Goal: Find specific page/section: Find specific page/section

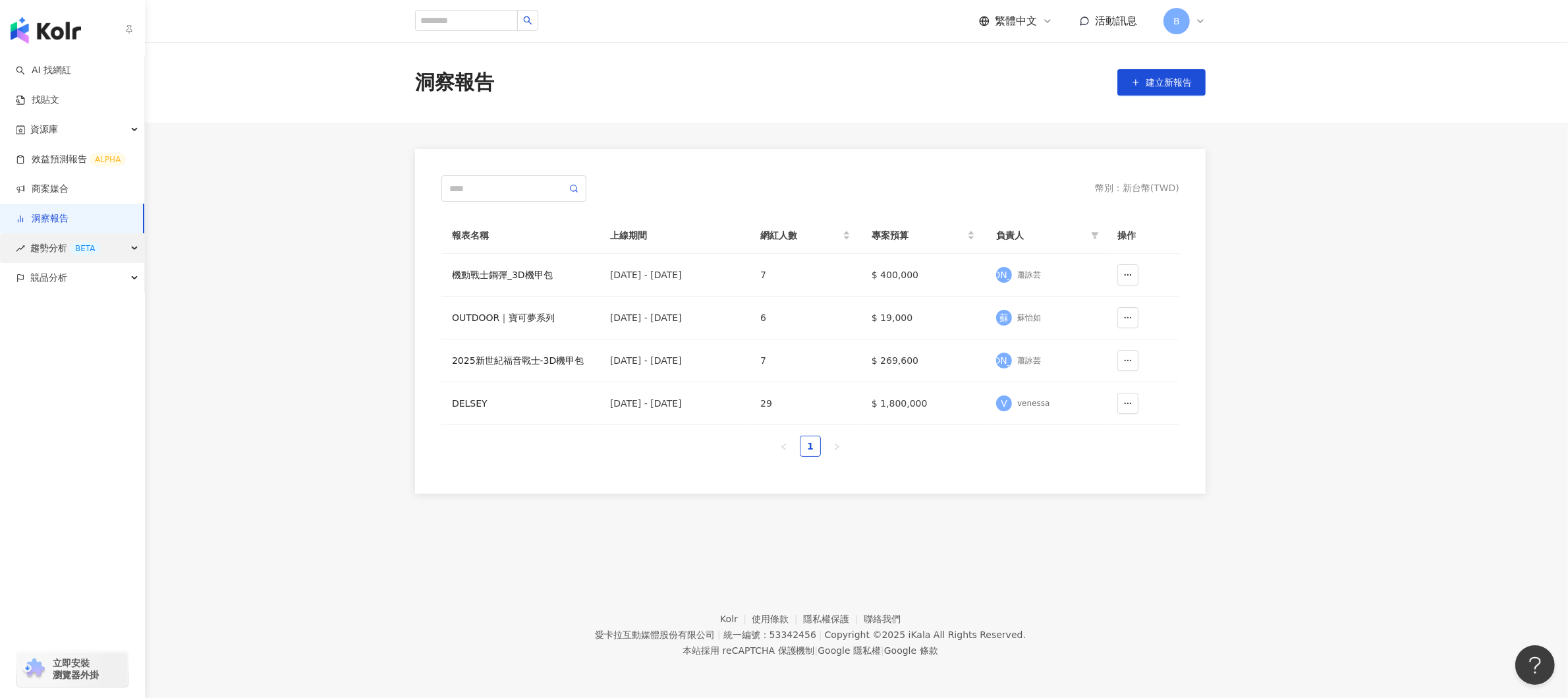
click at [133, 250] on div "趨勢分析 BETA" at bounding box center [72, 248] width 145 height 30
click at [122, 129] on div "資源庫" at bounding box center [72, 130] width 145 height 30
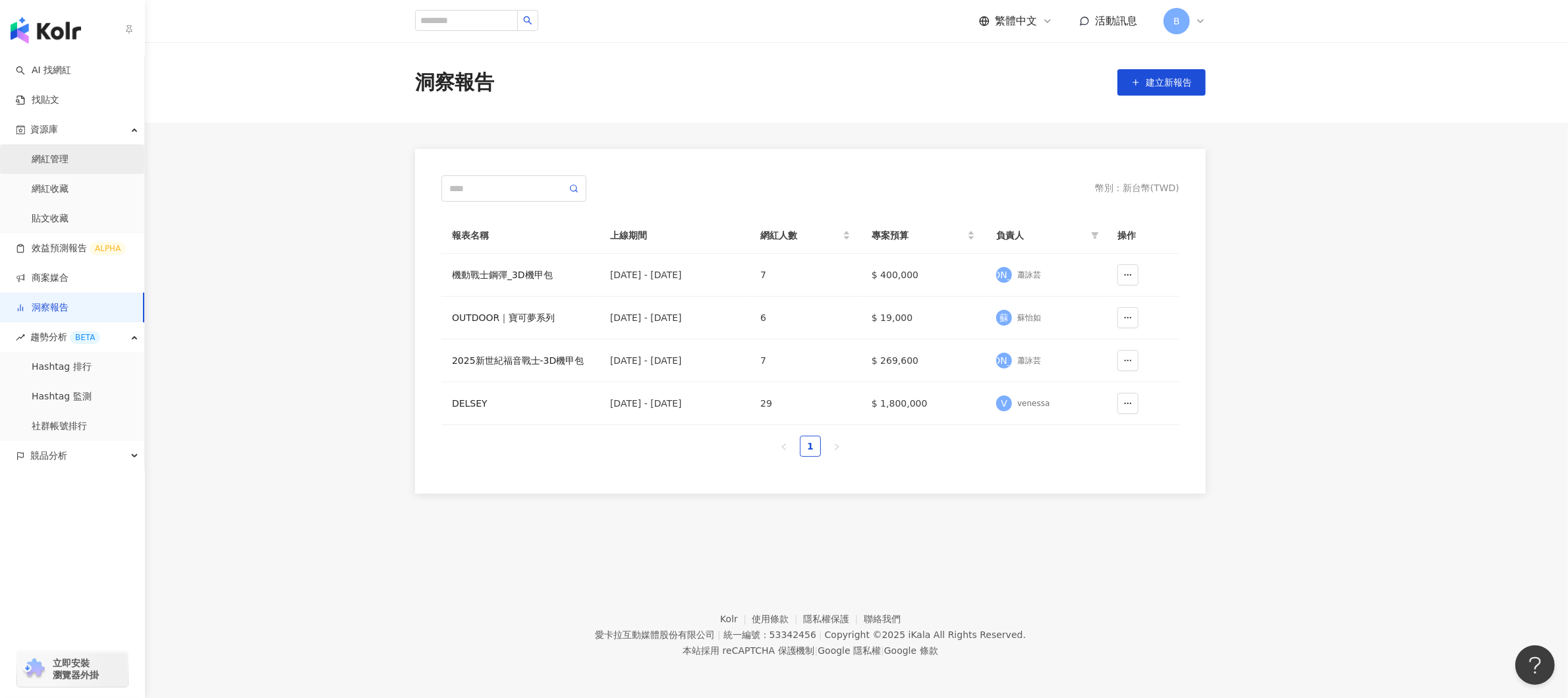
click at [68, 153] on link "網紅管理" at bounding box center [50, 159] width 37 height 13
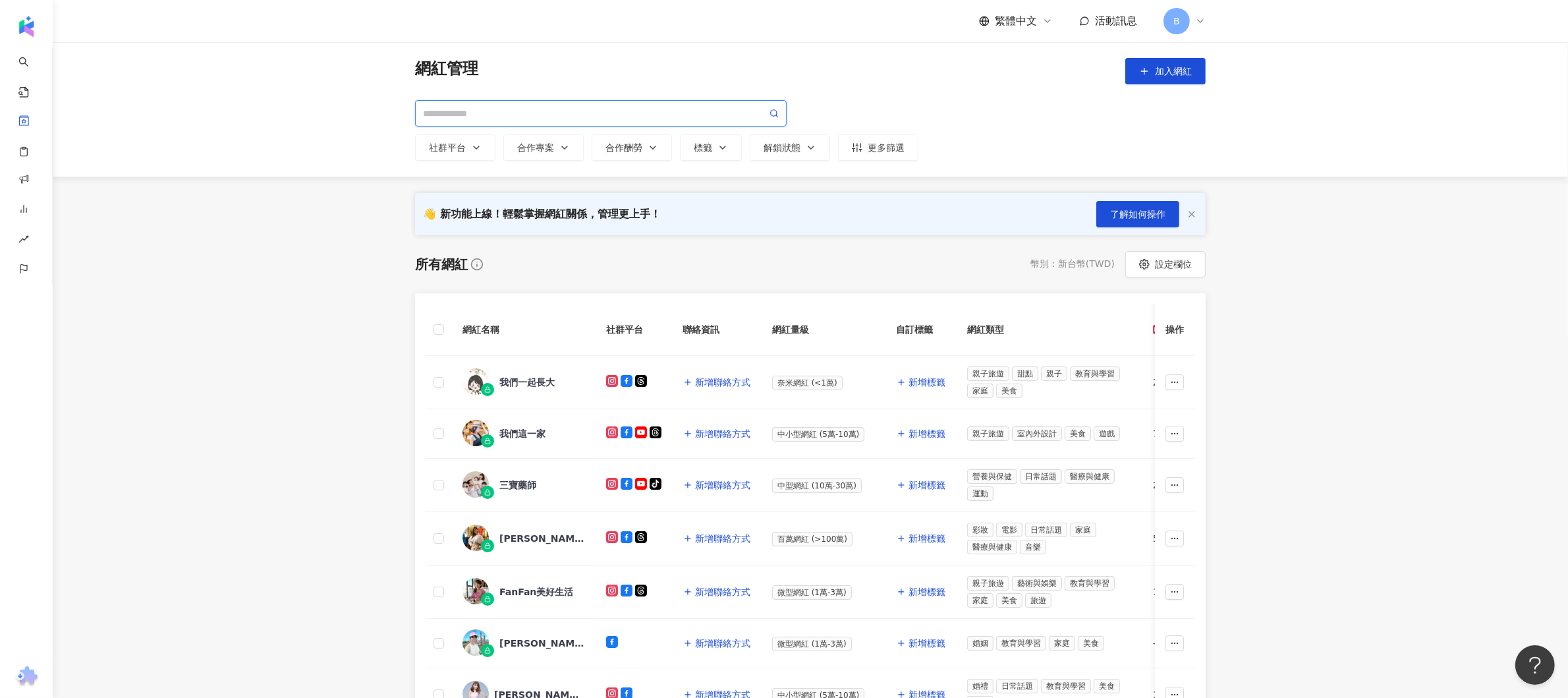
click at [552, 109] on input "search" at bounding box center [595, 113] width 344 height 15
paste input "**********"
click at [777, 110] on icon at bounding box center [774, 113] width 9 height 9
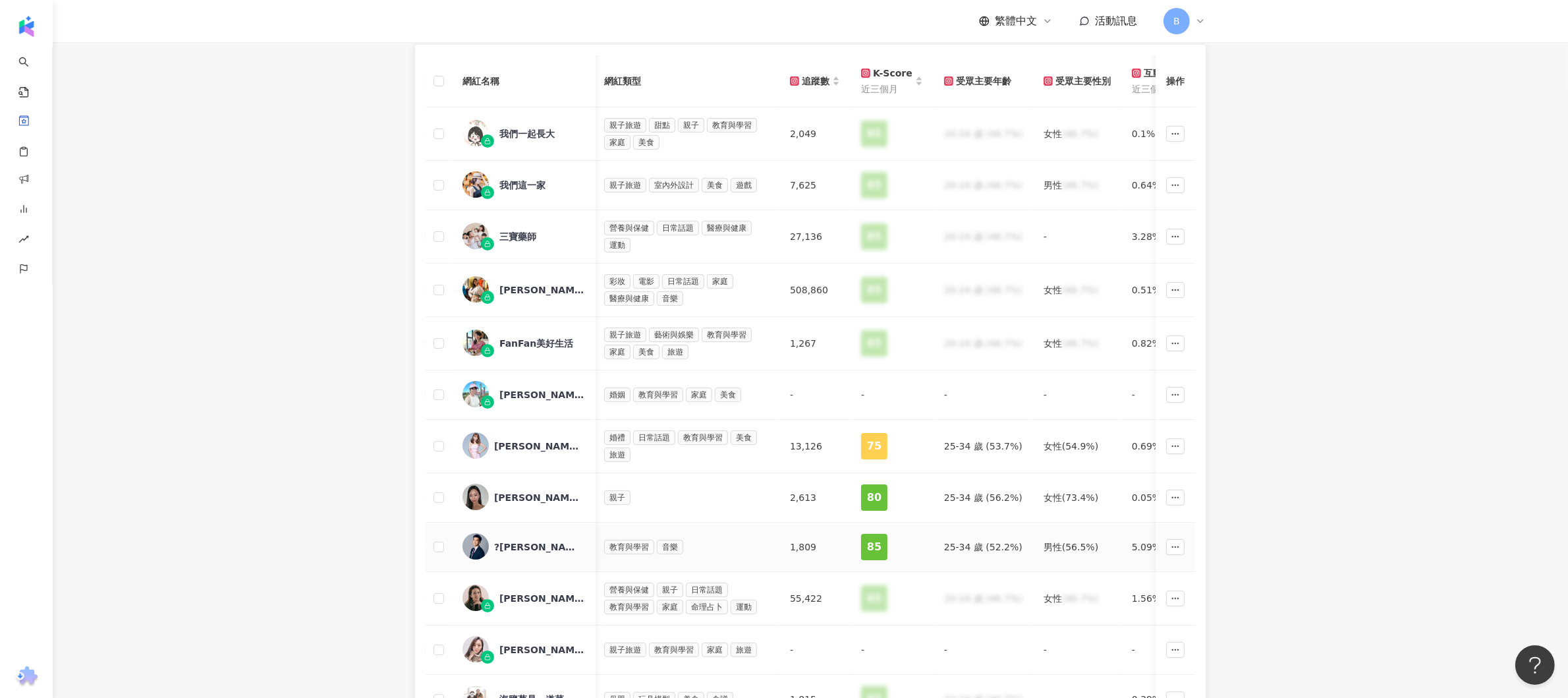
scroll to position [512, 0]
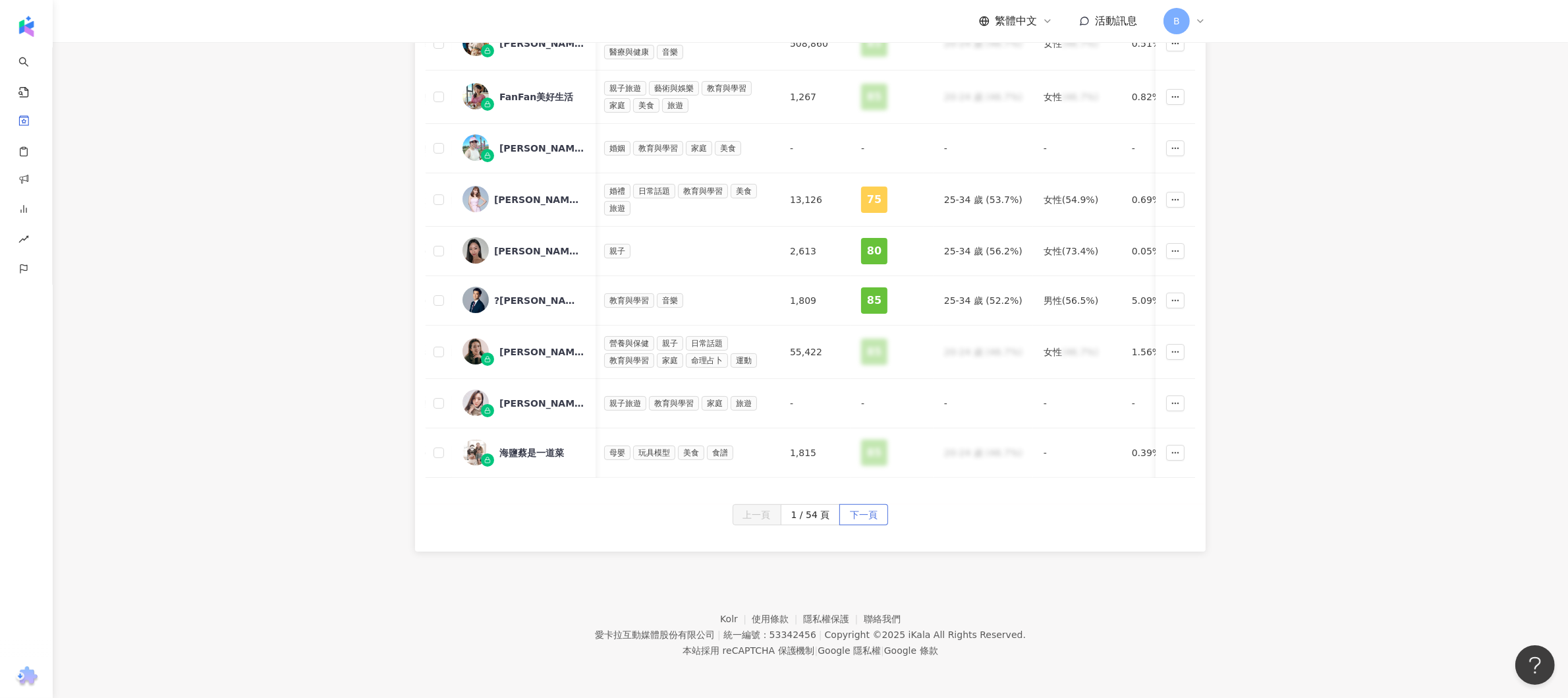
type input "**********"
click at [863, 518] on span "下一頁" at bounding box center [864, 515] width 28 height 21
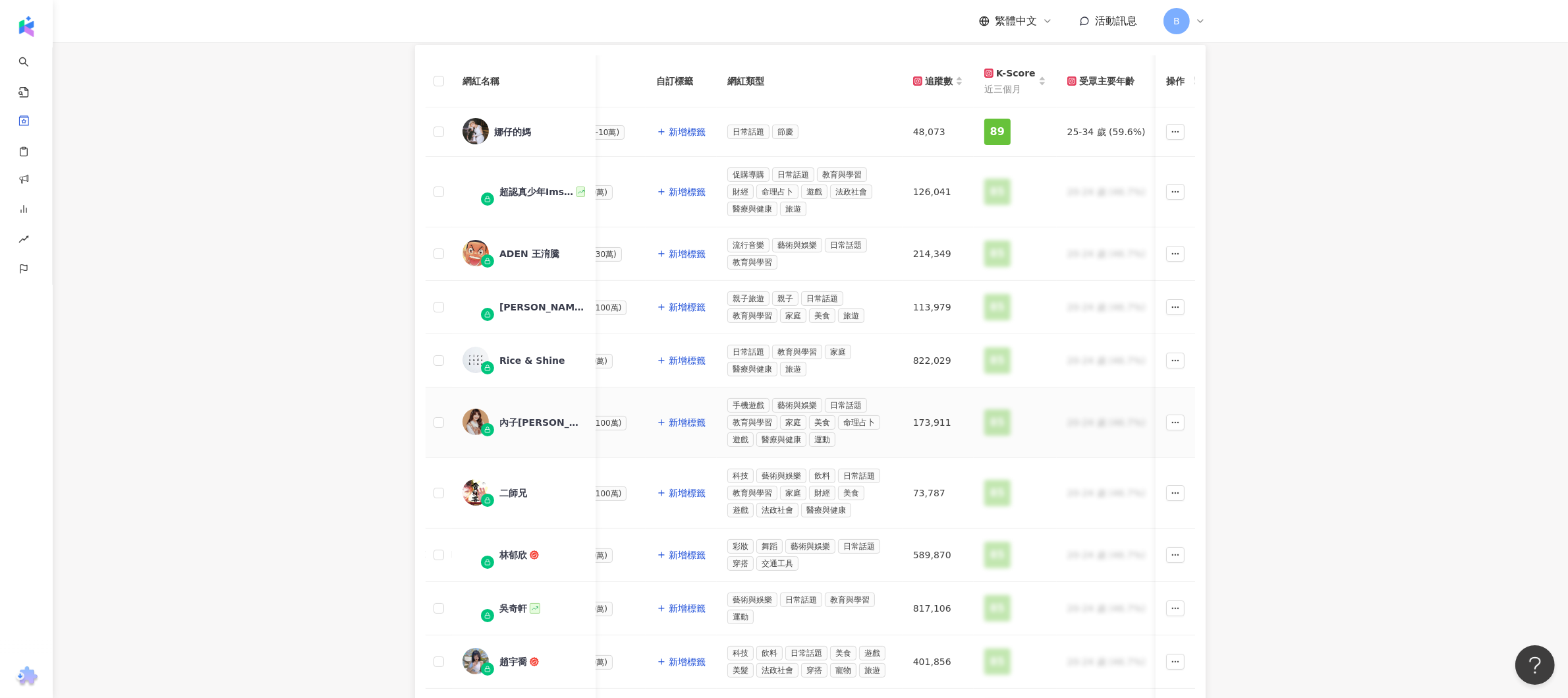
scroll to position [579, 0]
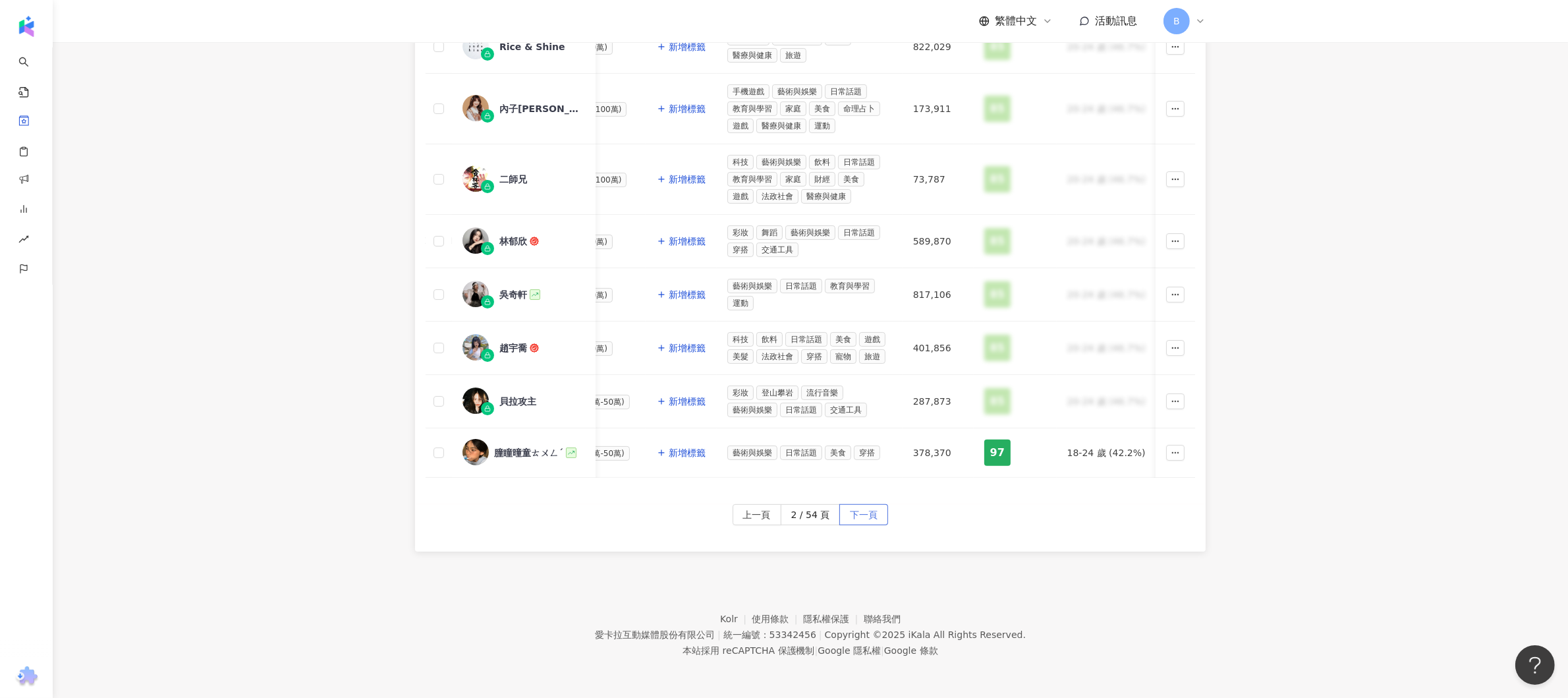
click at [869, 505] on span "下一頁" at bounding box center [864, 515] width 28 height 21
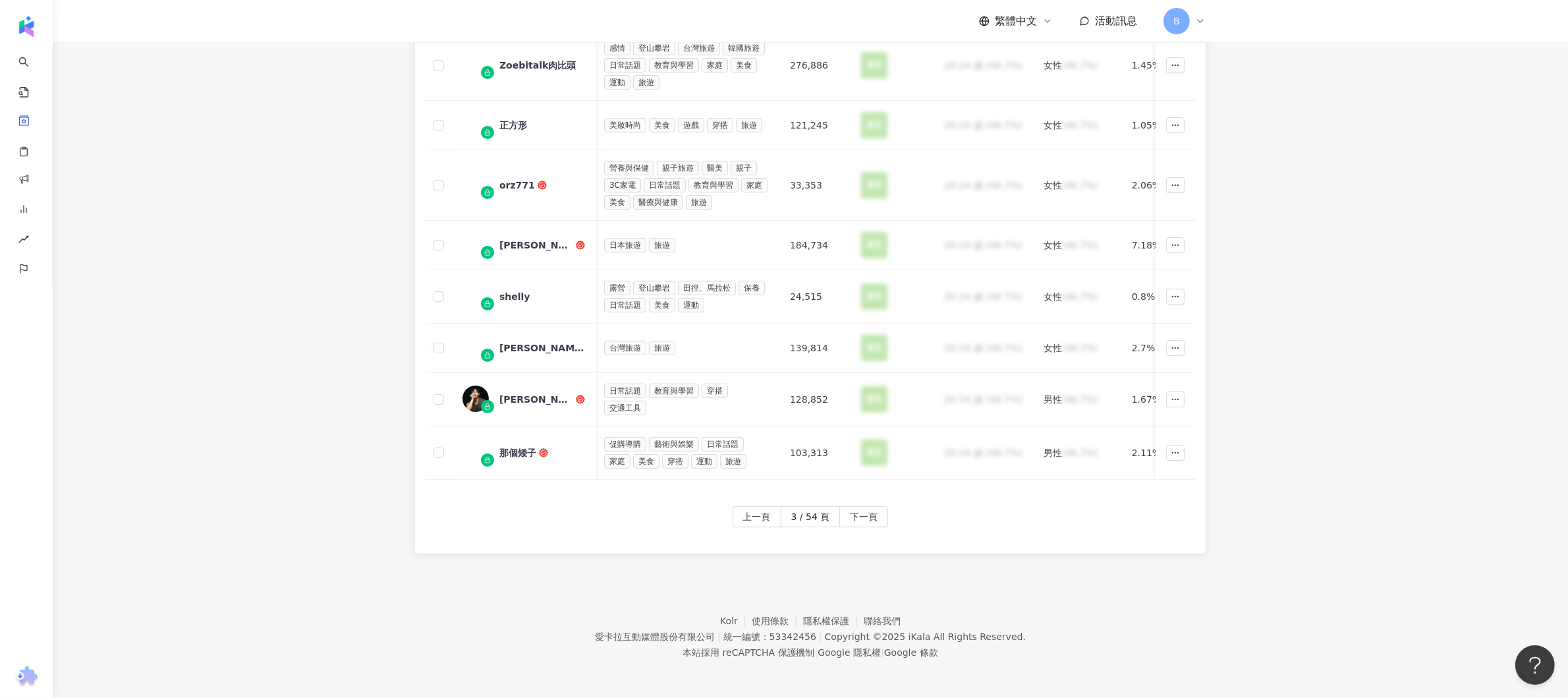
scroll to position [546, 0]
click at [857, 511] on span "下一頁" at bounding box center [864, 515] width 28 height 21
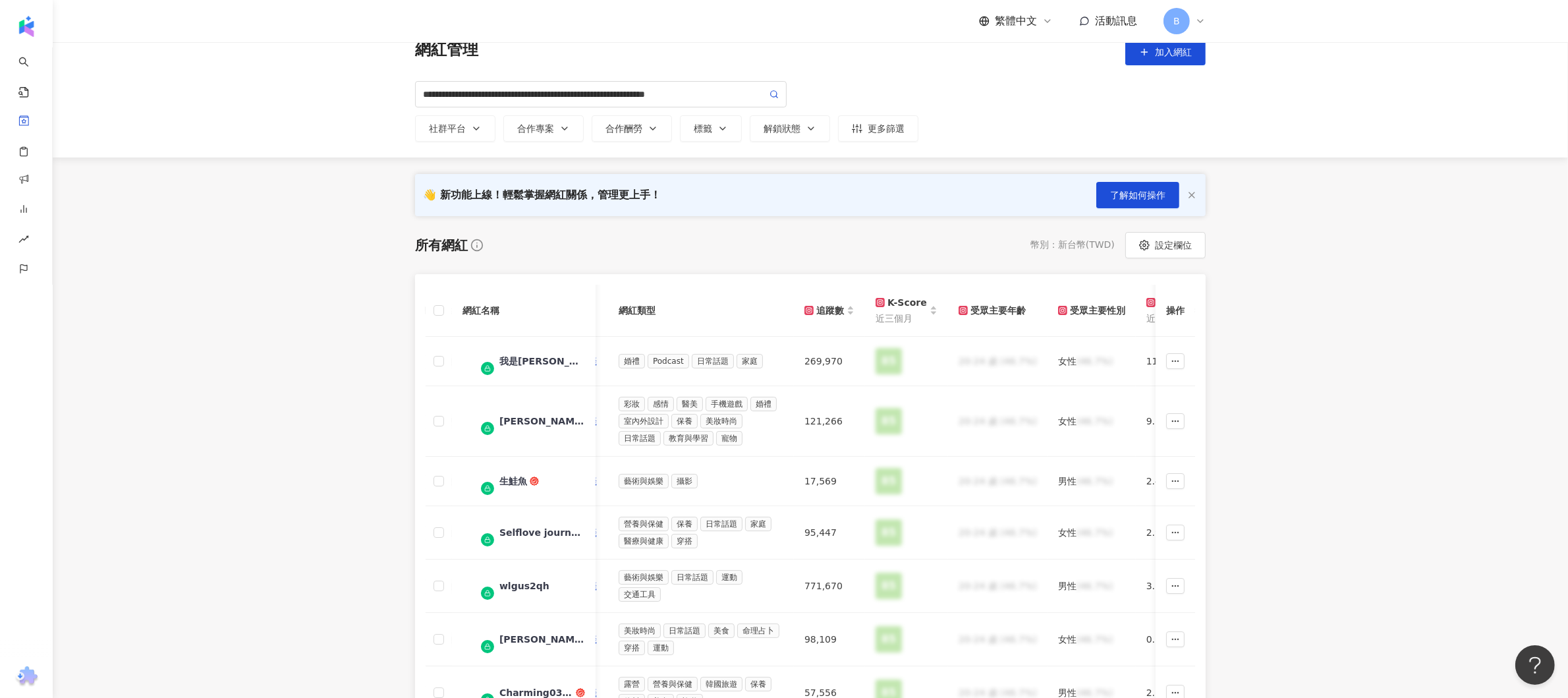
scroll to position [0, 0]
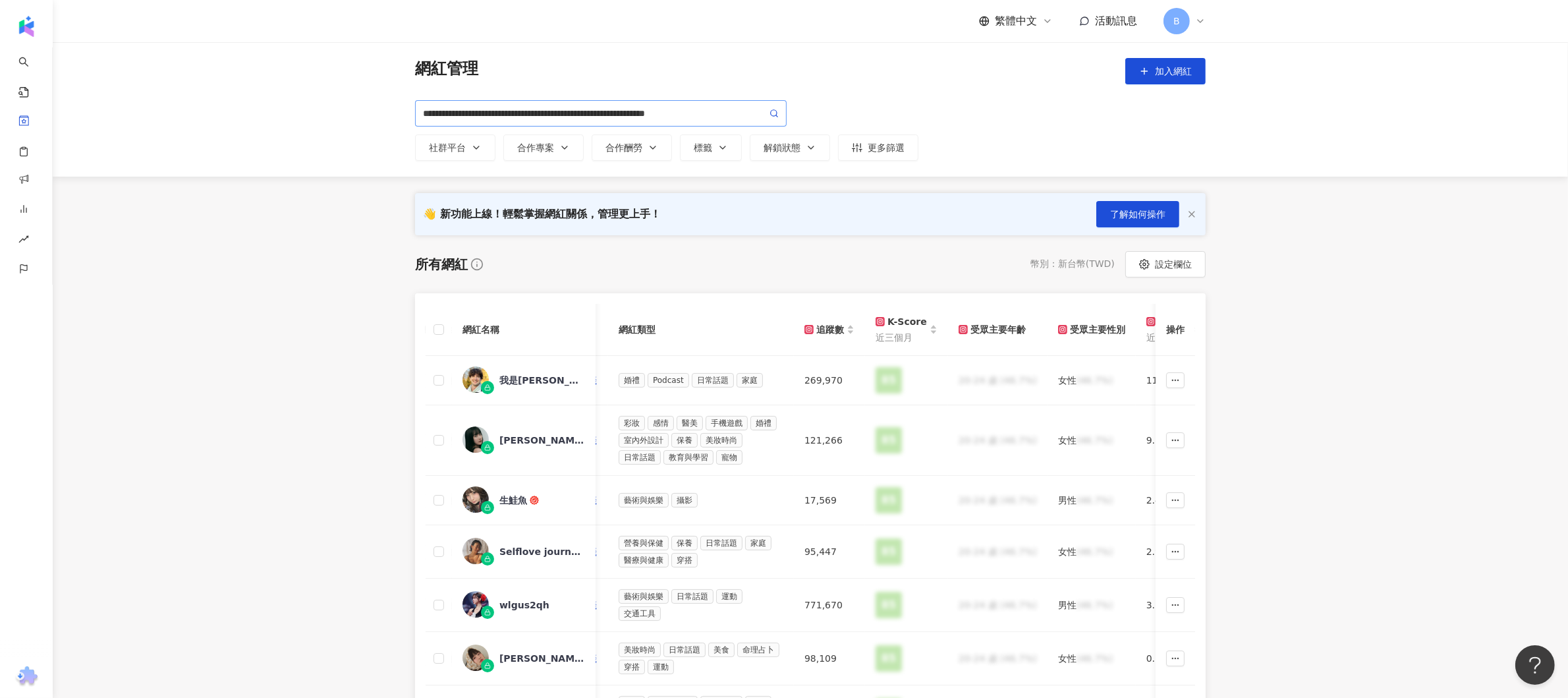
click at [773, 109] on icon at bounding box center [774, 113] width 9 height 9
